Goal: Task Accomplishment & Management: Manage account settings

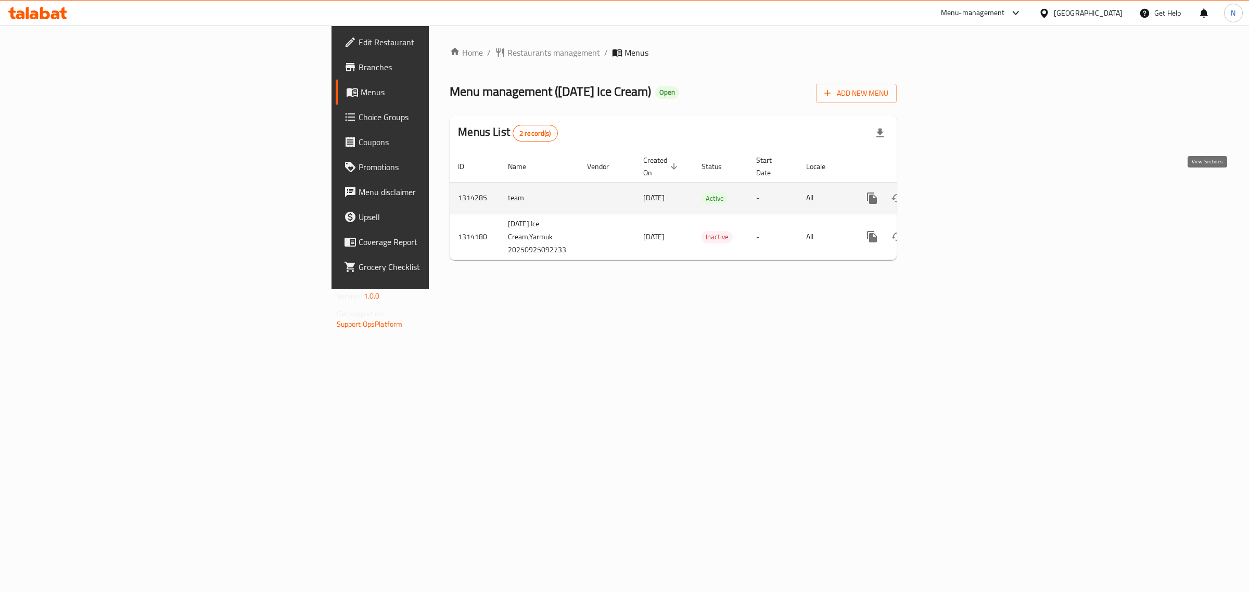
click at [953, 192] on icon "enhanced table" at bounding box center [947, 198] width 12 height 12
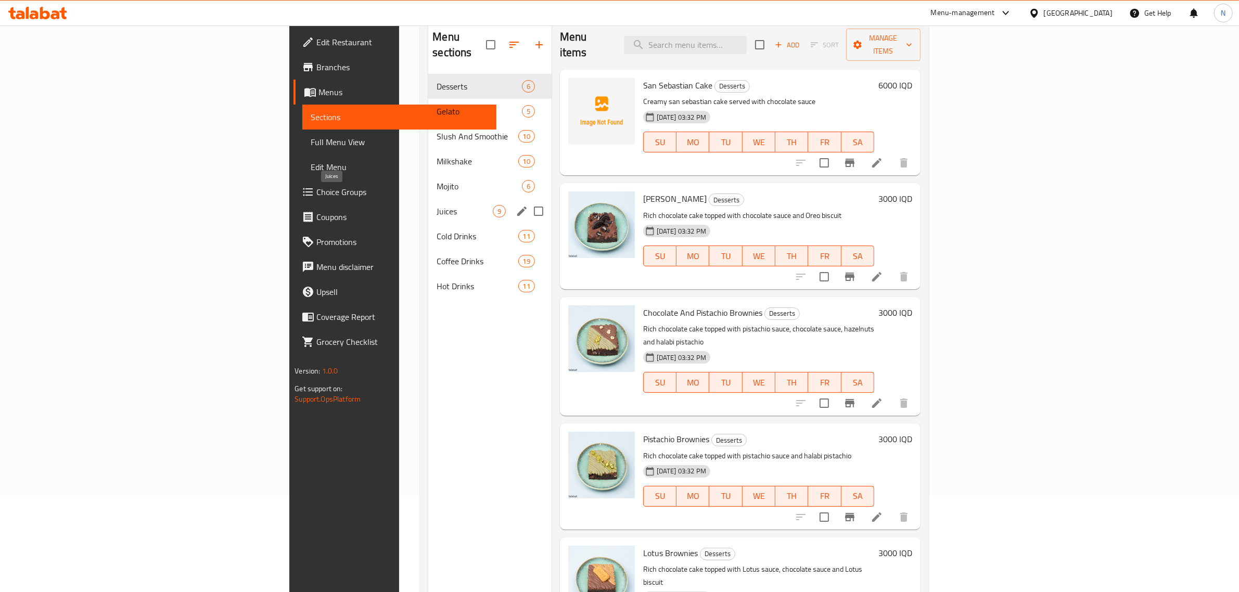
scroll to position [81, 0]
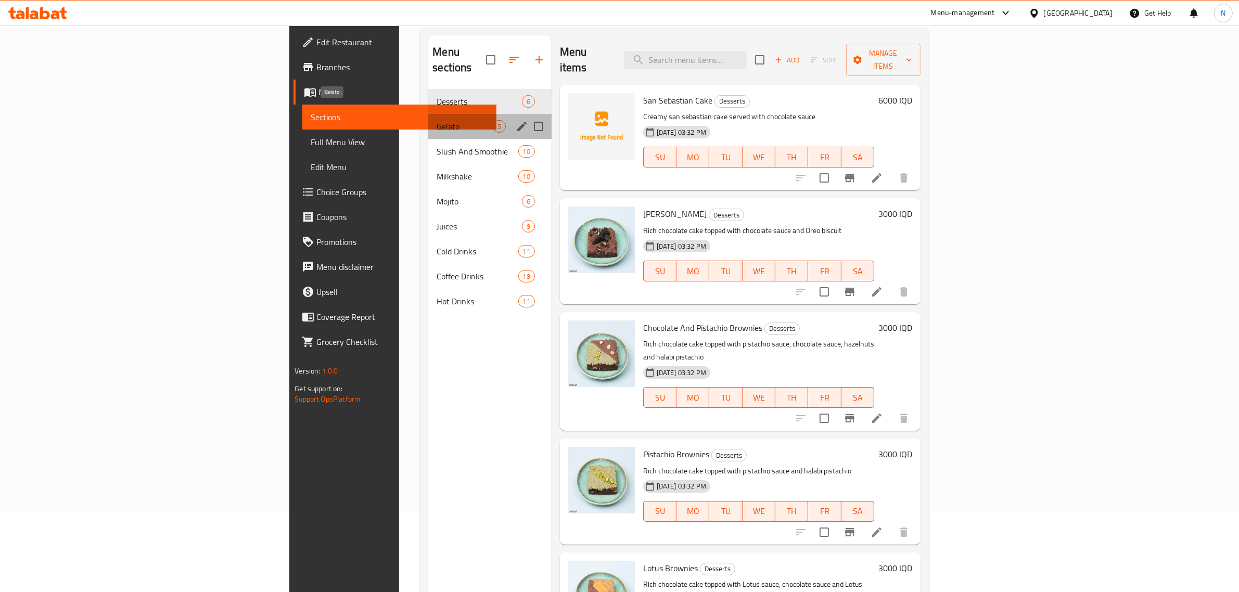
click at [437, 120] on span "Gelato" at bounding box center [465, 126] width 56 height 12
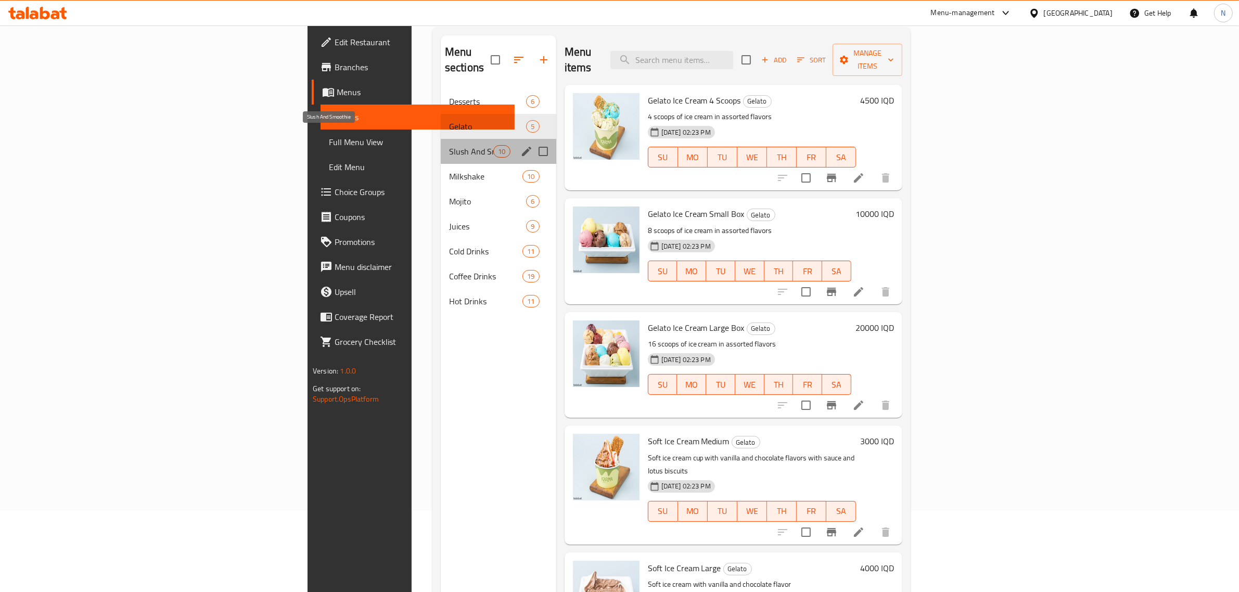
click at [449, 145] on span "Slush And Smoothie" at bounding box center [471, 151] width 44 height 12
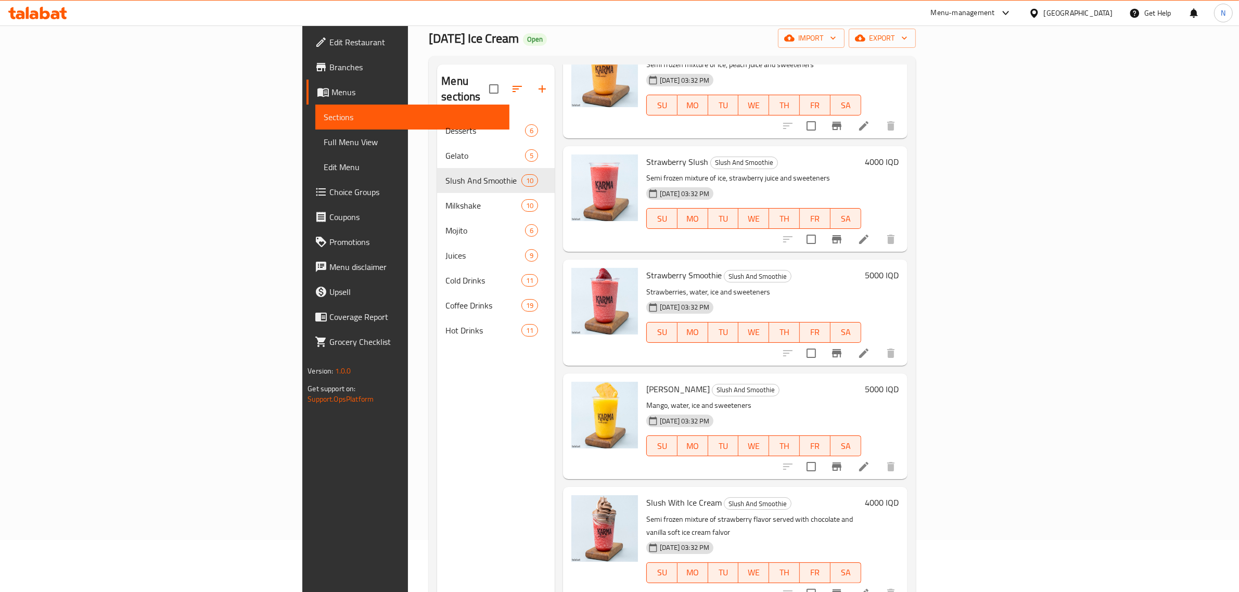
scroll to position [16, 0]
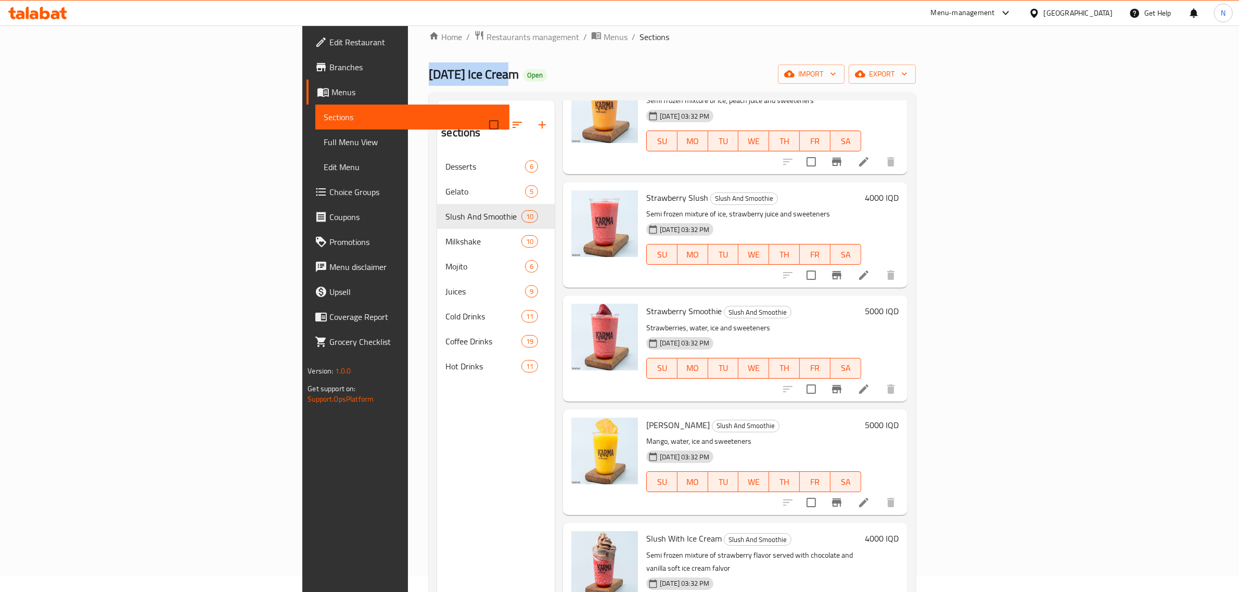
drag, startPoint x: 313, startPoint y: 74, endPoint x: 209, endPoint y: 66, distance: 103.9
click at [408, 66] on div "Home / Restaurants management / Menus / Sections [DATE] Ice Cream Open import e…" at bounding box center [672, 365] width 528 height 712
click at [429, 56] on div "Home / Restaurants management / Menus / Sections [DATE] Ice Cream Open import e…" at bounding box center [672, 365] width 486 height 671
drag, startPoint x: 219, startPoint y: 60, endPoint x: 460, endPoint y: 92, distance: 244.1
click at [460, 92] on div "Home / Restaurants management / Menus / Sections [DATE] Ice Cream Open import e…" at bounding box center [672, 365] width 528 height 712
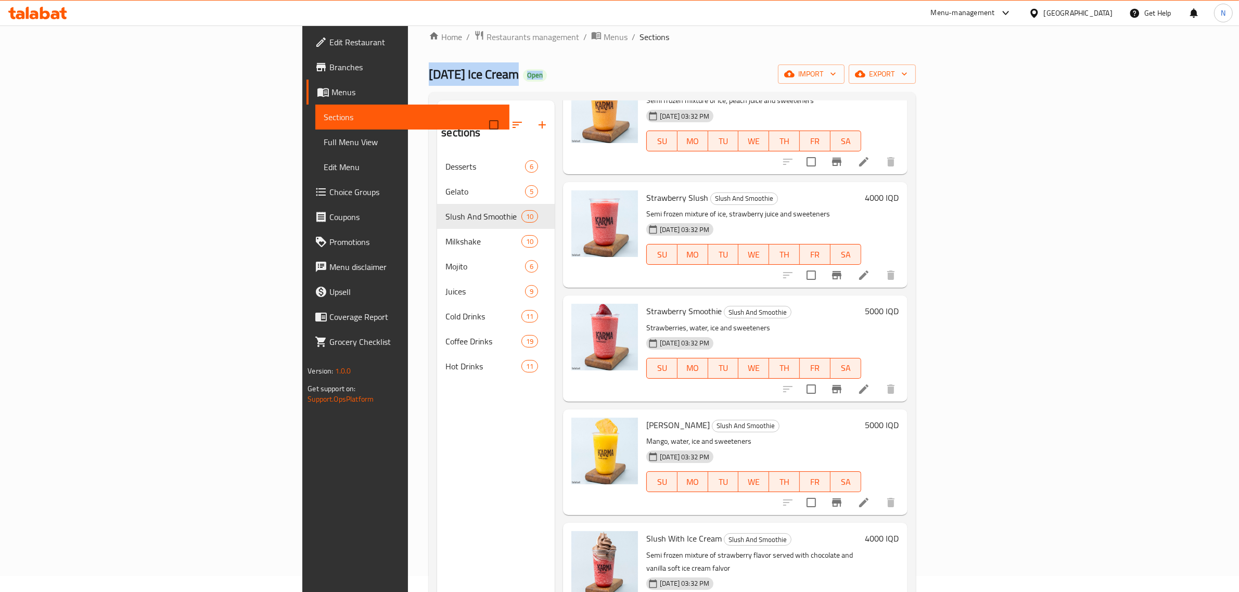
click at [467, 80] on div "[DATE] Ice Cream Open import export" at bounding box center [672, 74] width 486 height 19
drag, startPoint x: 221, startPoint y: 61, endPoint x: 448, endPoint y: 66, distance: 226.9
click at [440, 66] on div "Home / Restaurants management / Menus / Sections [DATE] Ice Cream Open import e…" at bounding box center [672, 365] width 528 height 712
click at [448, 66] on div "[DATE] Ice Cream Open import export" at bounding box center [672, 74] width 486 height 19
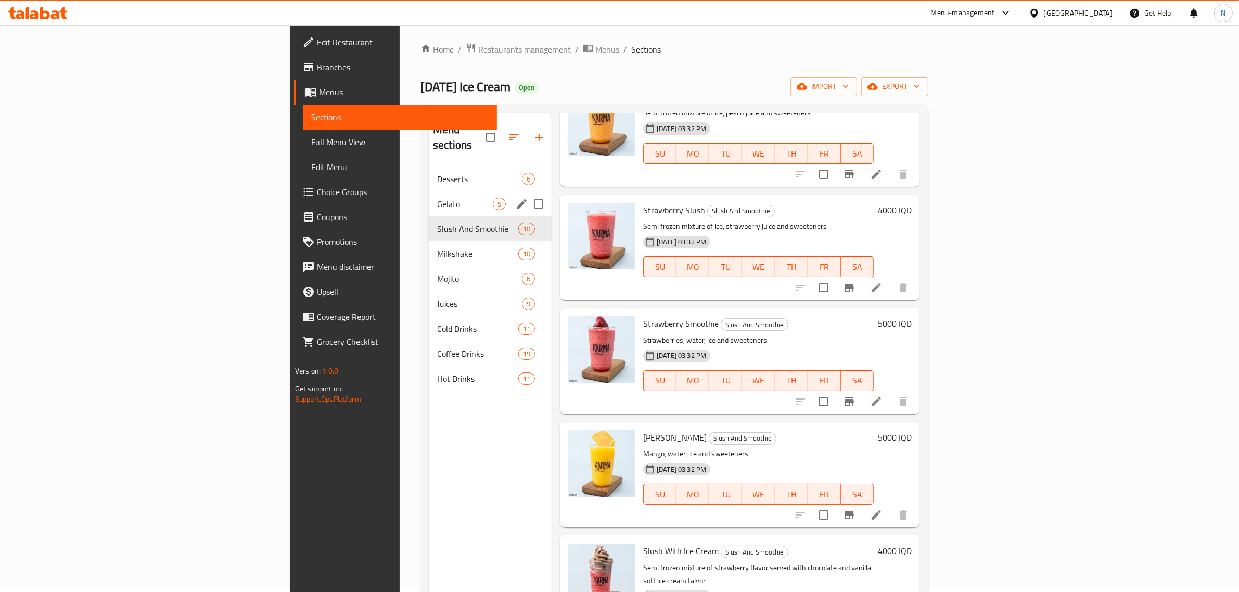
scroll to position [0, 0]
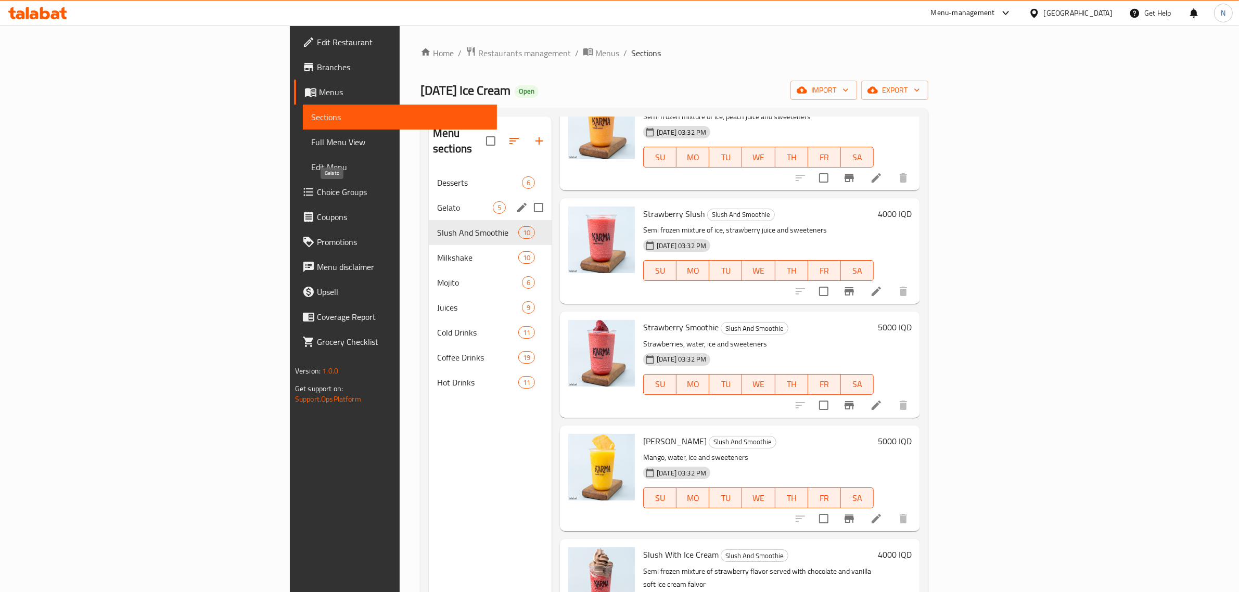
click at [437, 201] on span "Gelato" at bounding box center [465, 207] width 56 height 12
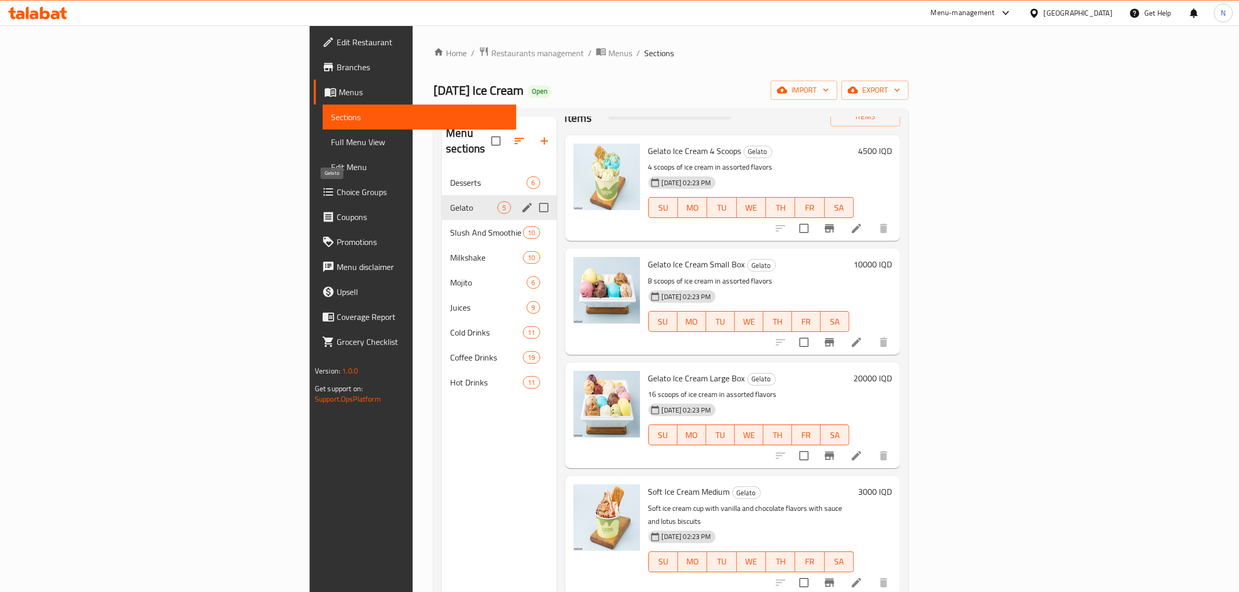
scroll to position [1, 0]
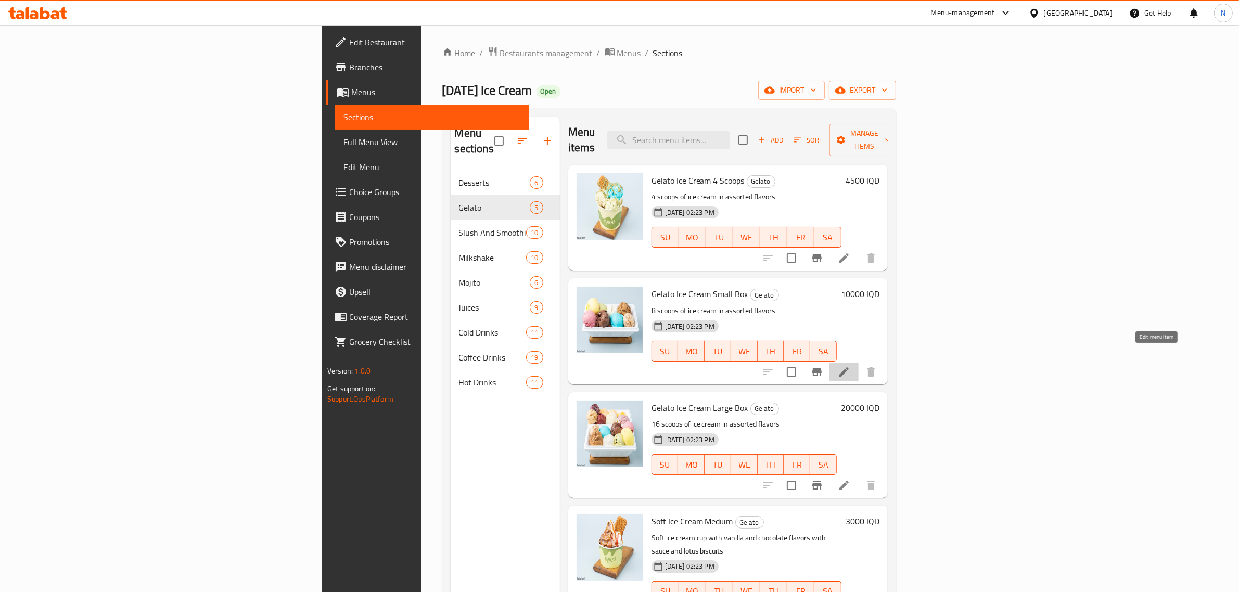
click at [850, 366] on icon at bounding box center [844, 372] width 12 height 12
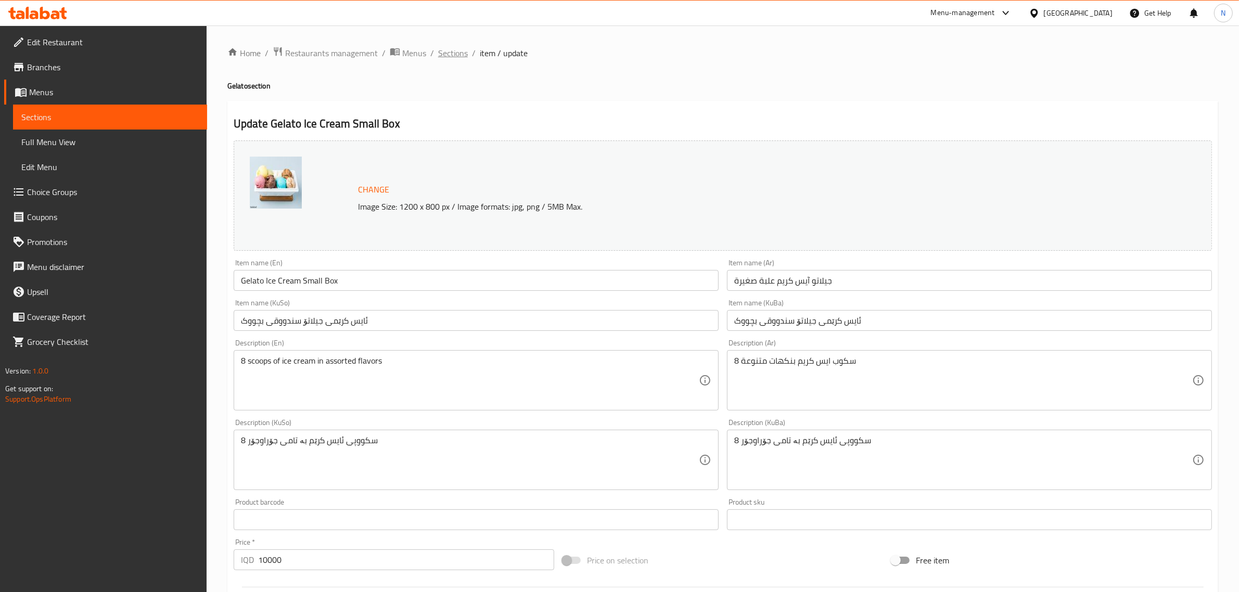
click at [458, 50] on span "Sections" at bounding box center [453, 53] width 30 height 12
